Goal: Task Accomplishment & Management: Manage account settings

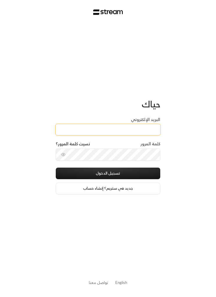
click at [138, 124] on input "البريد الإلكتروني" at bounding box center [108, 129] width 104 height 11
paste input "[EMAIL_ADDRESS][DOMAIN_NAME]"
type input "[EMAIL_ADDRESS][DOMAIN_NAME]"
click at [143, 173] on button "تسجيل الدخول" at bounding box center [108, 174] width 104 height 12
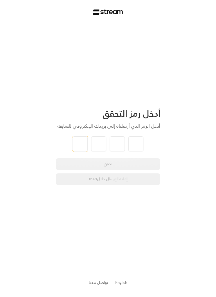
click at [74, 149] on input "tel" at bounding box center [79, 144] width 15 height 15
type input "4"
type input "5"
type input "1"
type input "0"
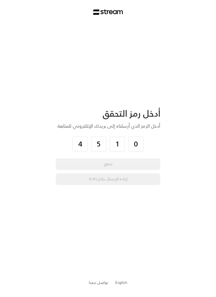
click at [184, 153] on div "أدخل رمز التحقق أدخل الرمز الذي أرسلناه إلى بريدك الإلكتروني للمتابعة 4 5 1 0 ت…" at bounding box center [108, 148] width 216 height 297
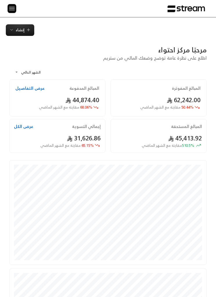
click at [13, 6] on img at bounding box center [11, 8] width 7 height 7
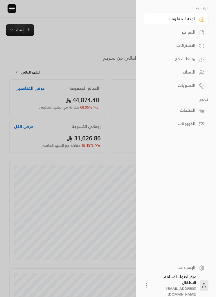
click at [179, 34] on div "الفواتير" at bounding box center [173, 32] width 44 height 6
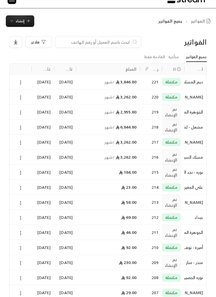
scroll to position [1, 0]
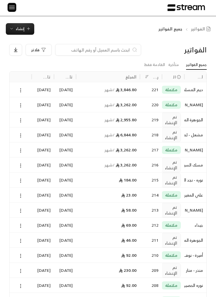
click at [44, 163] on div "9/10/2025" at bounding box center [42, 165] width 15 height 15
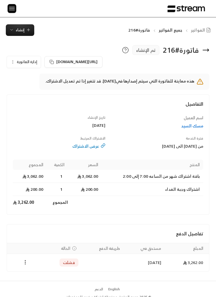
click at [22, 263] on icon "Payments" at bounding box center [25, 263] width 6 height 6
click at [8, 10] on div at bounding box center [108, 148] width 216 height 297
click at [12, 12] on img at bounding box center [11, 8] width 7 height 7
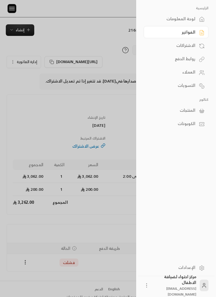
click at [196, 48] on link "الاشتراكات" at bounding box center [175, 45] width 65 height 12
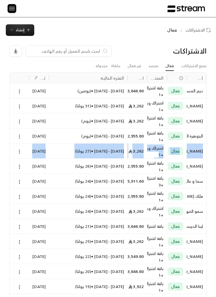
click at [135, 34] on div "الاشتراكات فعال إنشاء" at bounding box center [108, 30] width 216 height 12
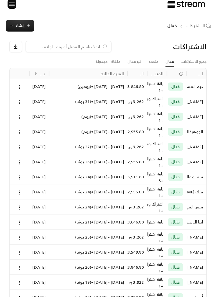
click at [14, 1] on img at bounding box center [11, 4] width 7 height 7
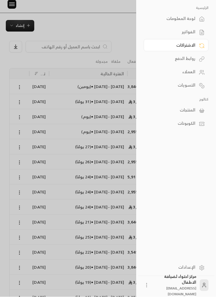
scroll to position [4, 0]
click at [194, 70] on div "العملاء" at bounding box center [173, 72] width 44 height 6
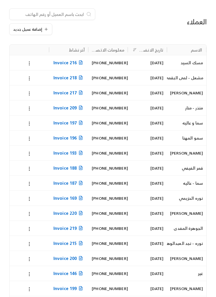
scroll to position [37, 0]
